Goal: Find specific page/section: Find specific page/section

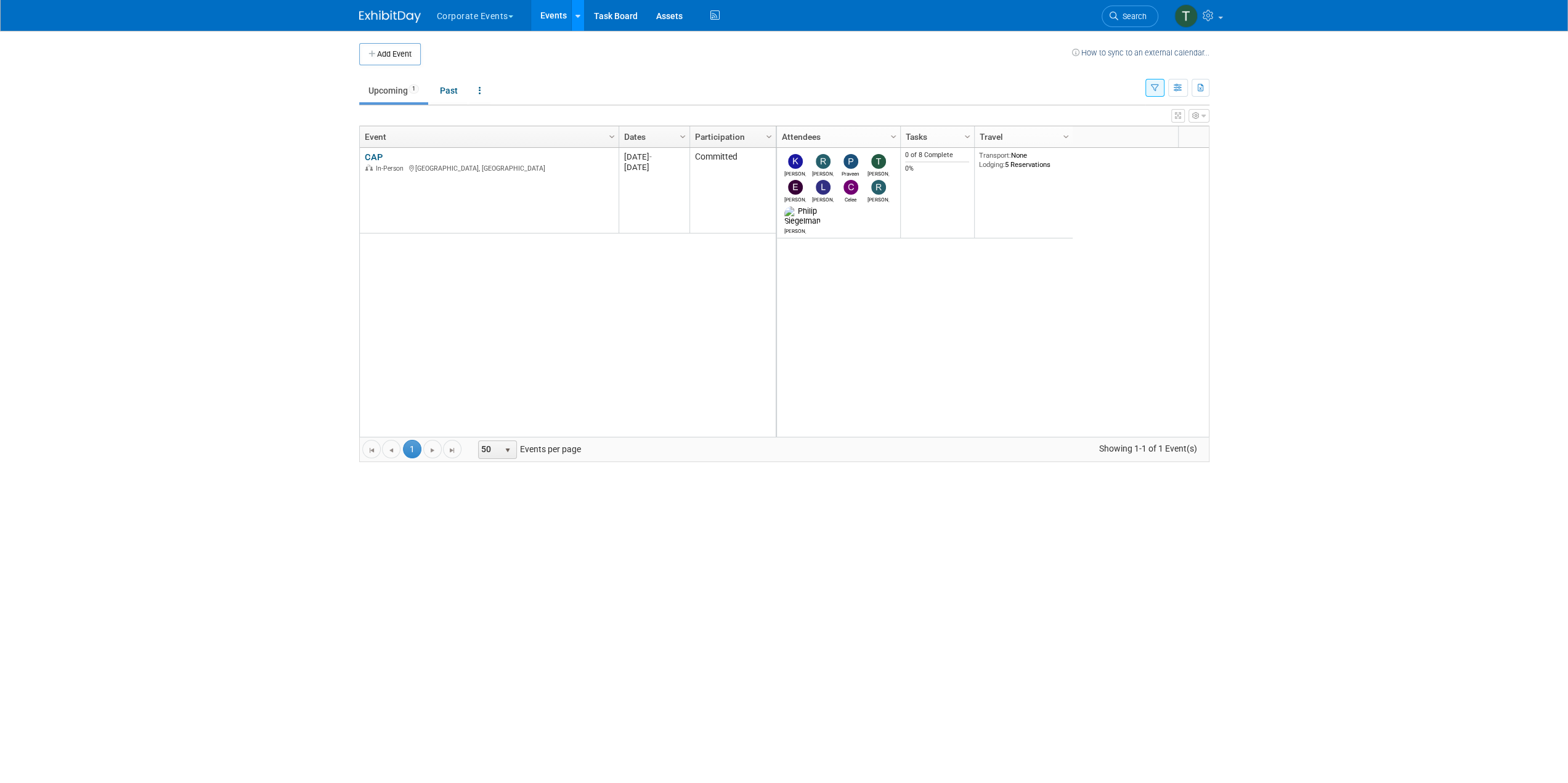
click at [578, 15] on icon at bounding box center [578, 16] width 5 height 8
click at [513, 50] on td at bounding box center [747, 54] width 651 height 22
click at [518, 18] on button "Corporate Events" at bounding box center [482, 13] width 93 height 27
click at [460, 92] on link "Afirma" at bounding box center [481, 93] width 89 height 17
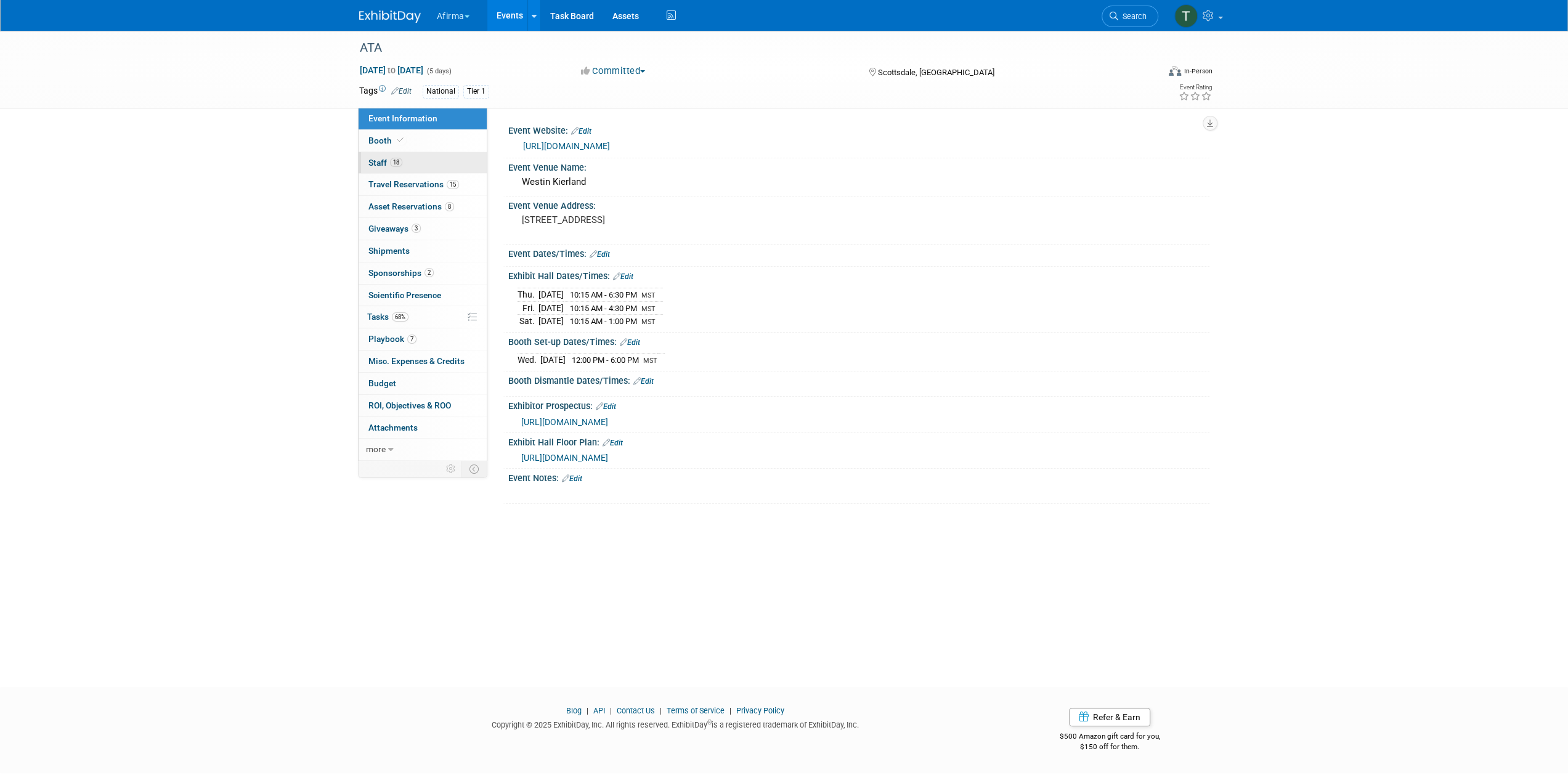
click at [421, 162] on link "18 Staff 18" at bounding box center [423, 163] width 128 height 22
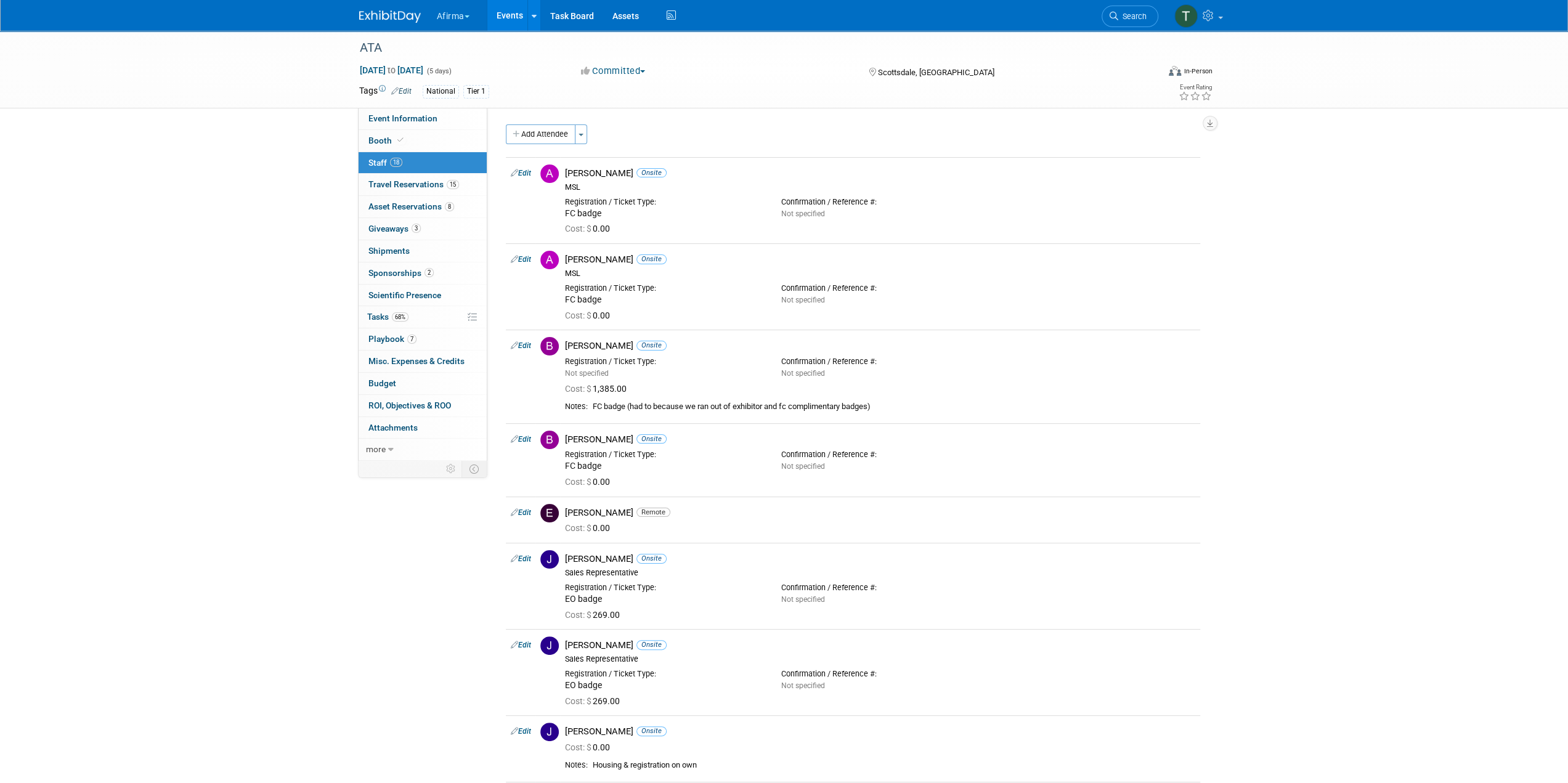
click at [286, 273] on div "ATA [DATE] to [DATE] (5 days) [DATE] to [DATE] Committed Committed Considering …" at bounding box center [784, 791] width 1568 height 1520
